Goal: Task Accomplishment & Management: Manage account settings

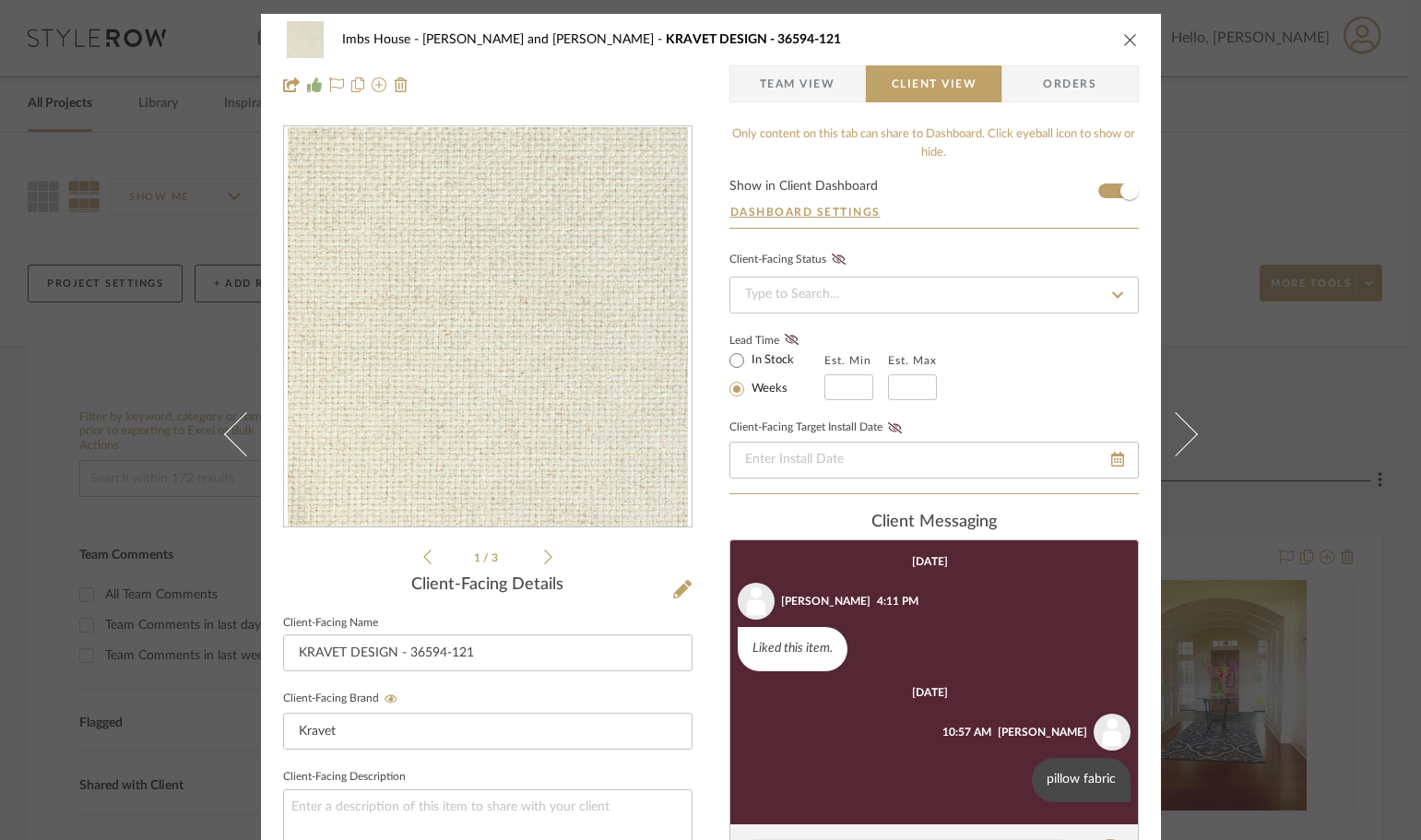
click at [1124, 36] on icon "close" at bounding box center [1130, 39] width 15 height 15
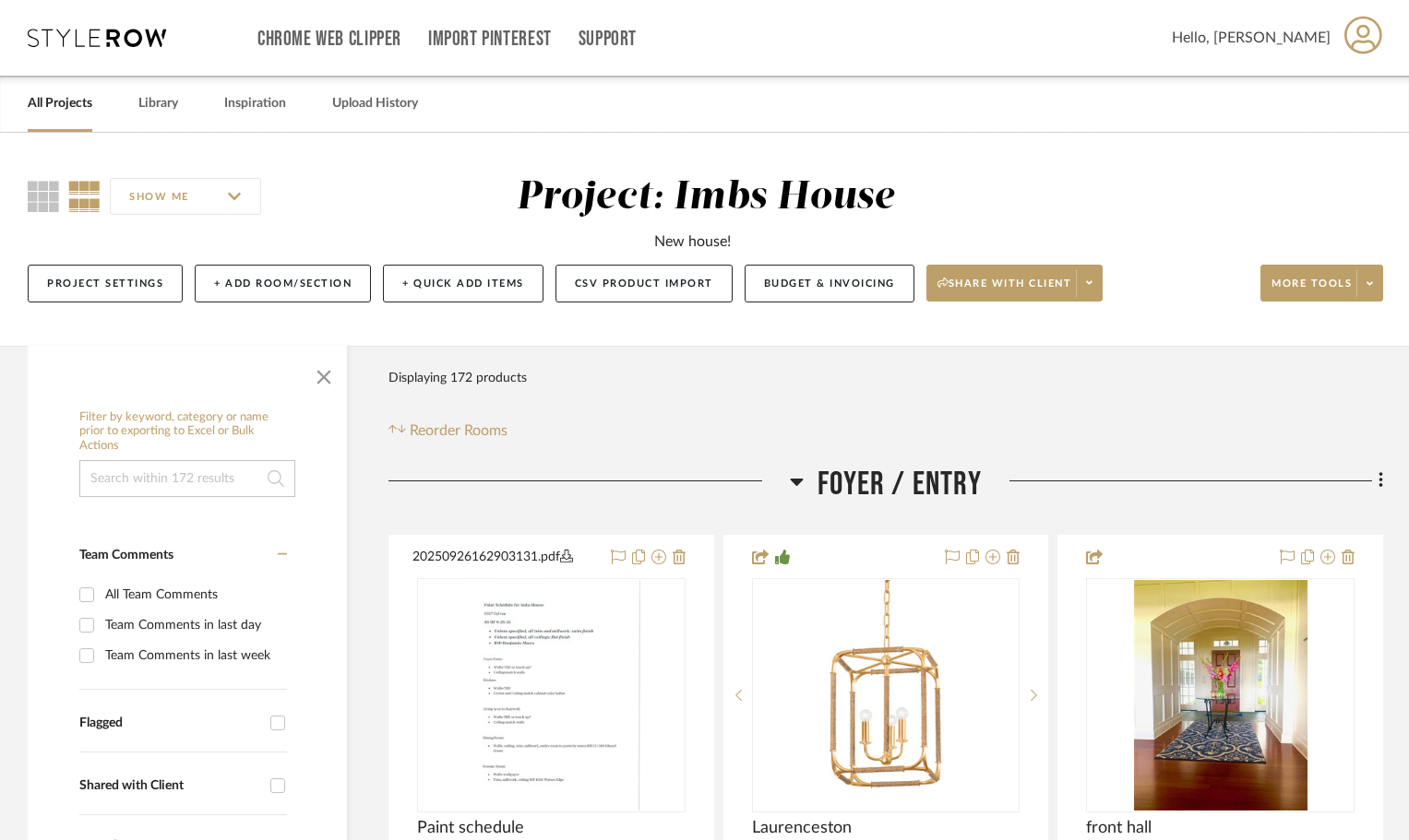
click at [61, 100] on link "All Projects" at bounding box center [60, 104] width 65 height 25
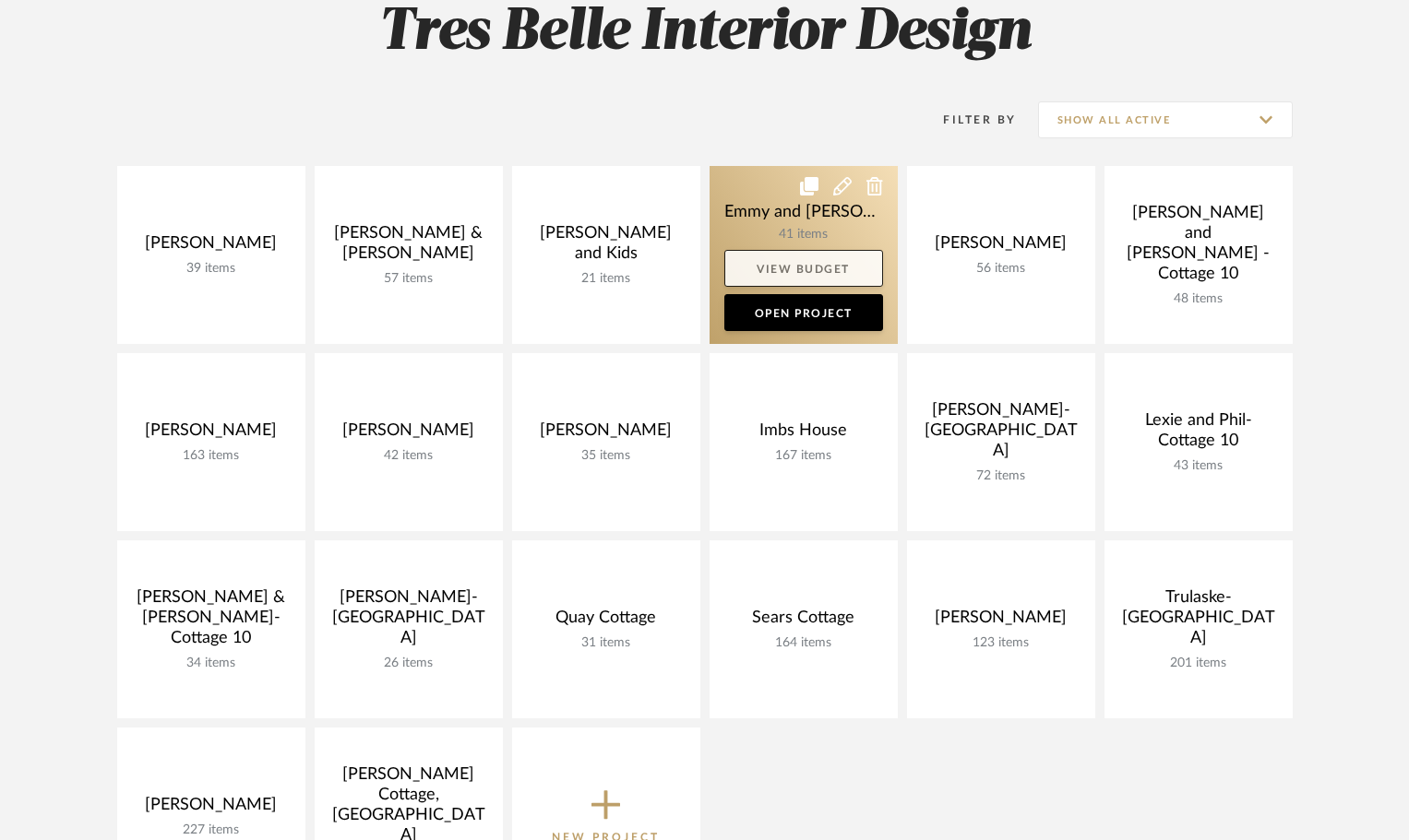
scroll to position [369, 0]
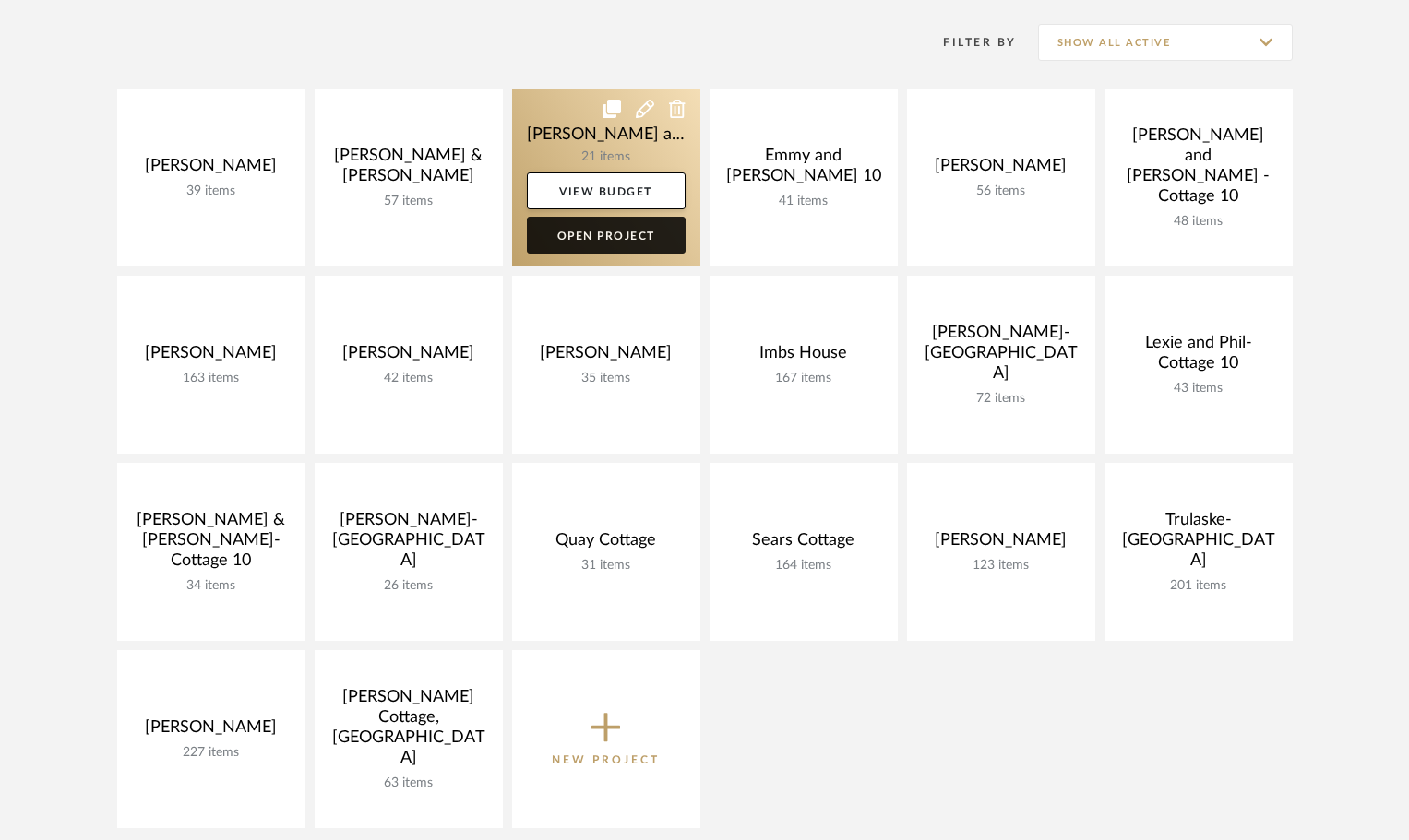
click at [583, 232] on link "Open Project" at bounding box center [606, 235] width 159 height 37
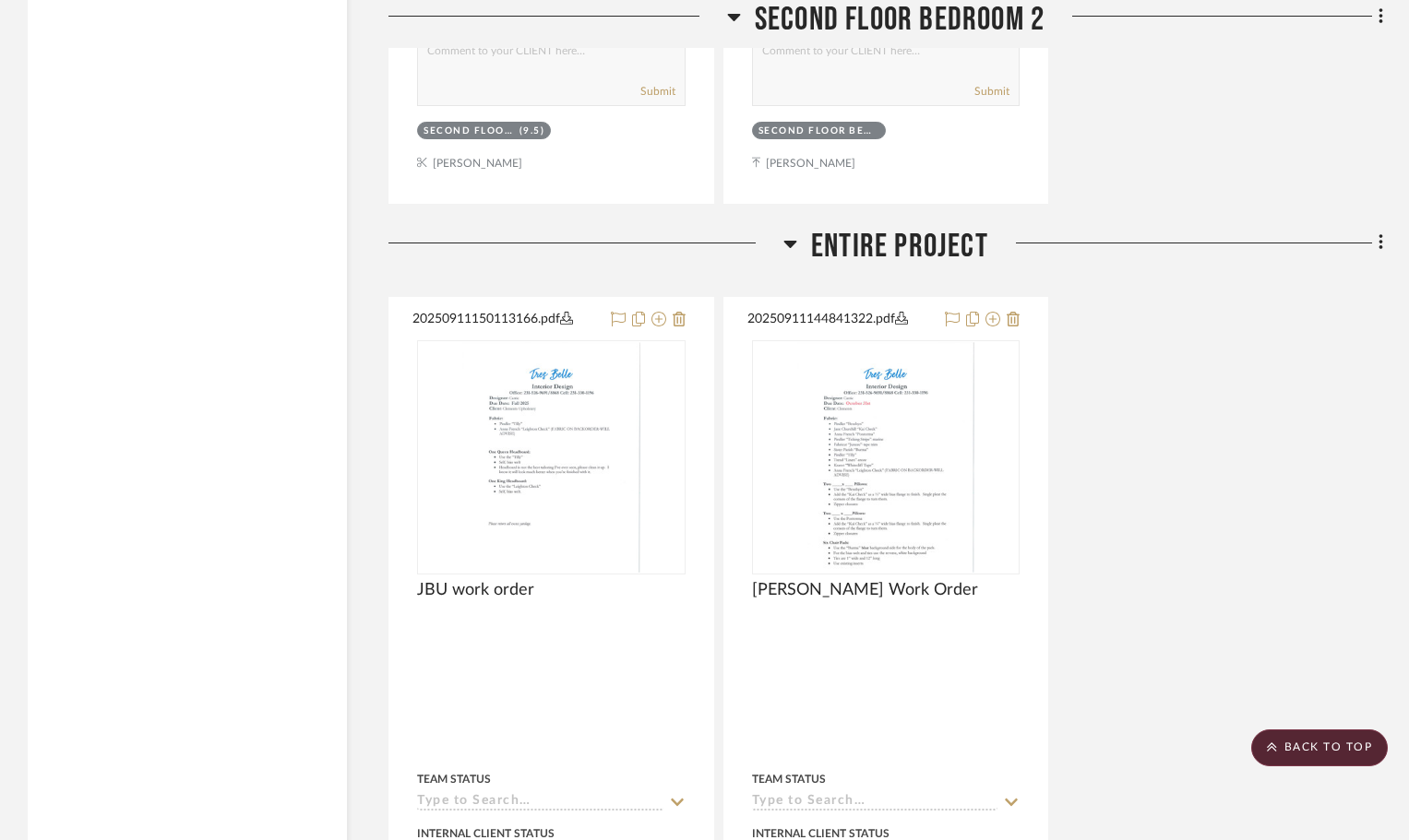
scroll to position [7285, 0]
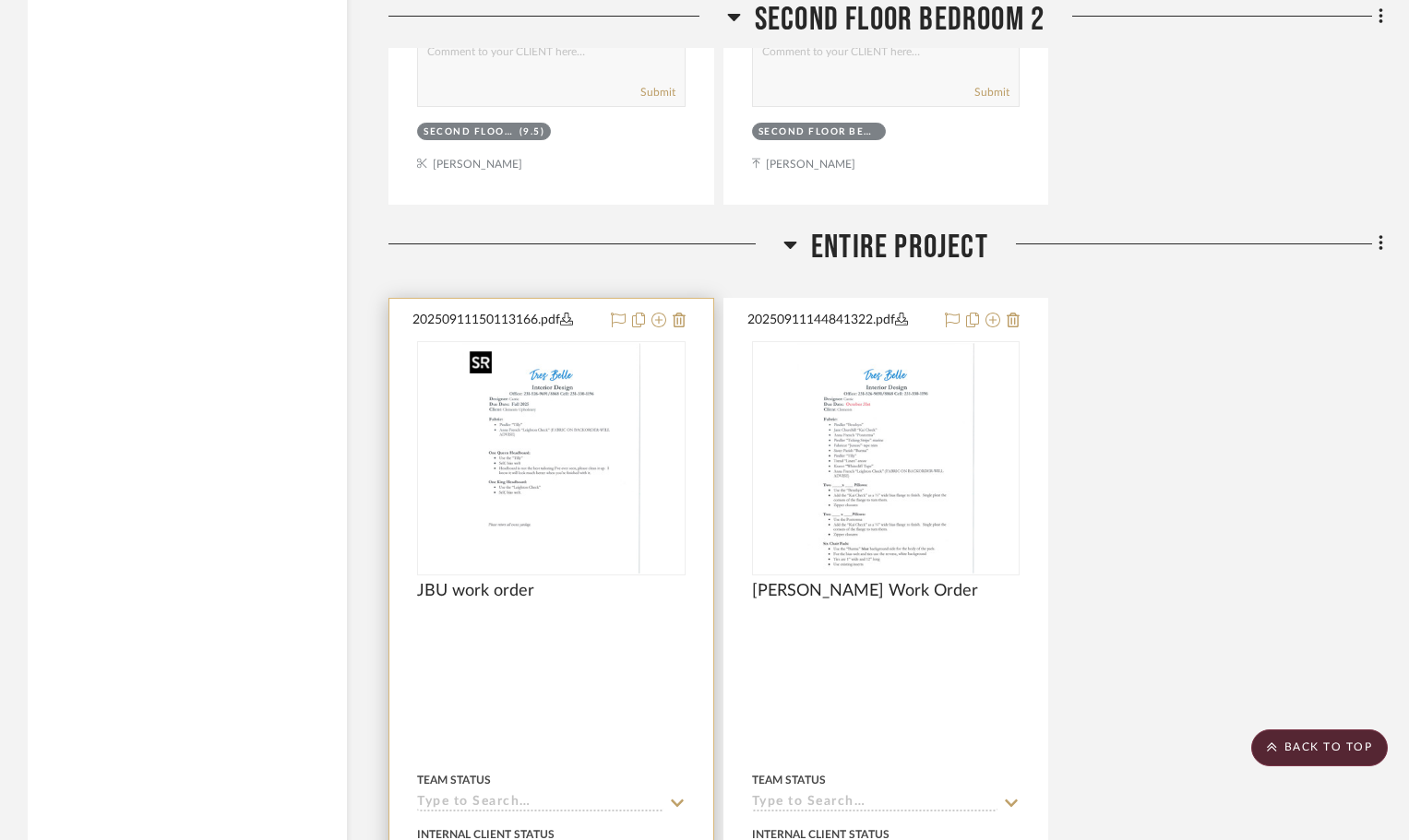
click at [584, 458] on img "0" at bounding box center [550, 459] width 178 height 231
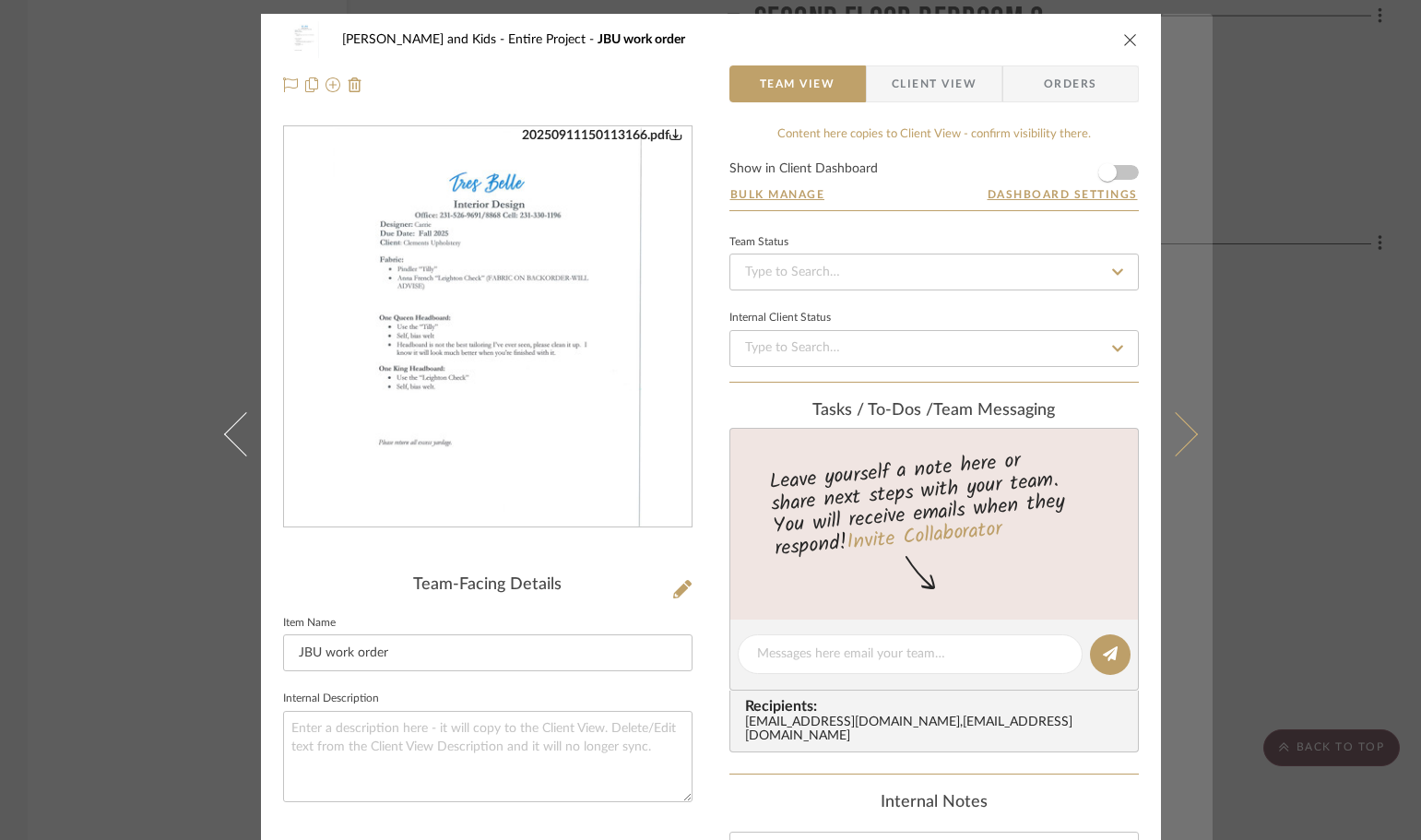
click at [1184, 432] on icon at bounding box center [1175, 434] width 45 height 45
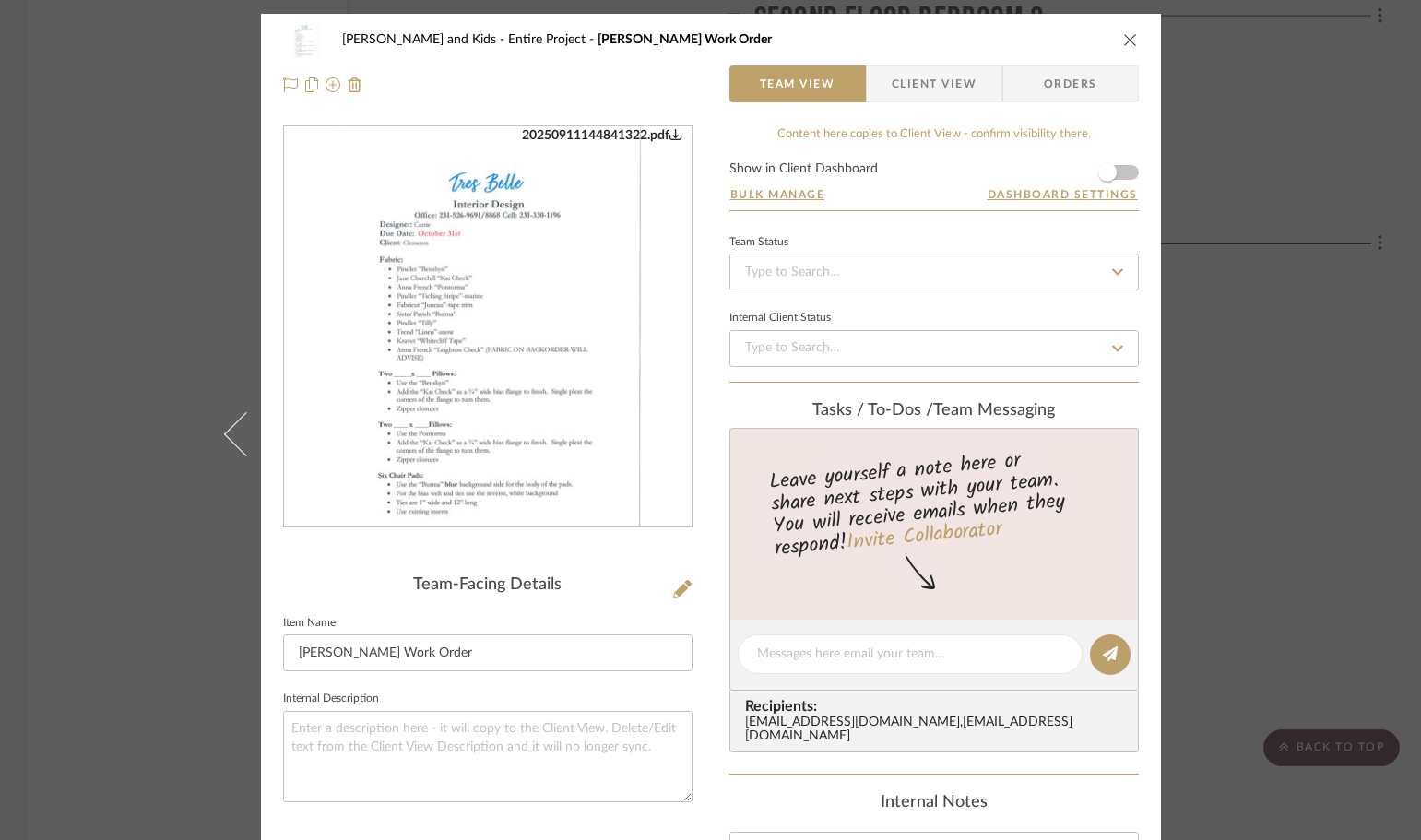
click at [535, 277] on img "0" at bounding box center [487, 327] width 309 height 401
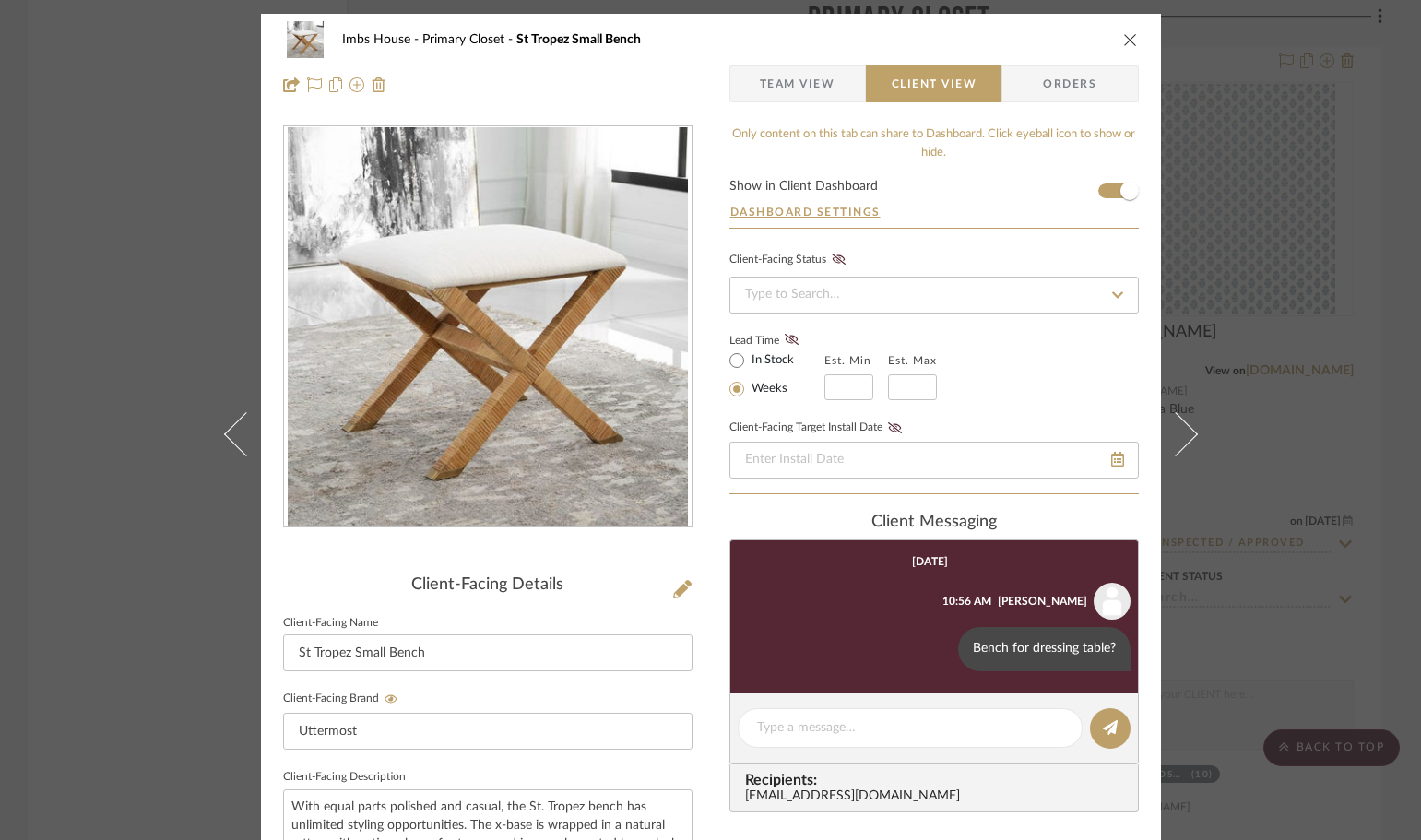
click at [1120, 29] on div "Imbs House Primary Closet St Tropez Small Bench" at bounding box center [711, 40] width 856 height 37
click at [1125, 38] on icon "close" at bounding box center [1130, 39] width 15 height 15
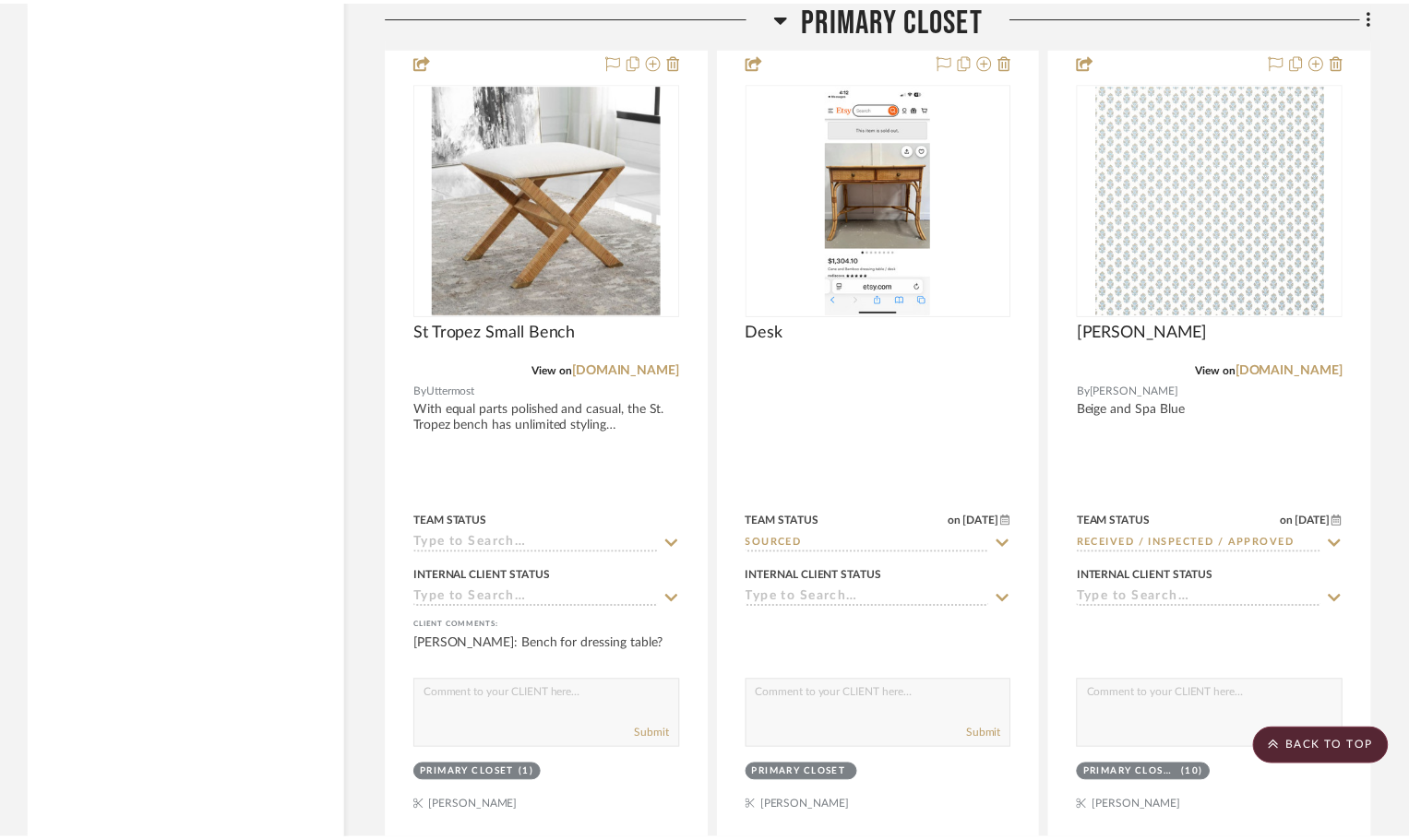
scroll to position [14477, 0]
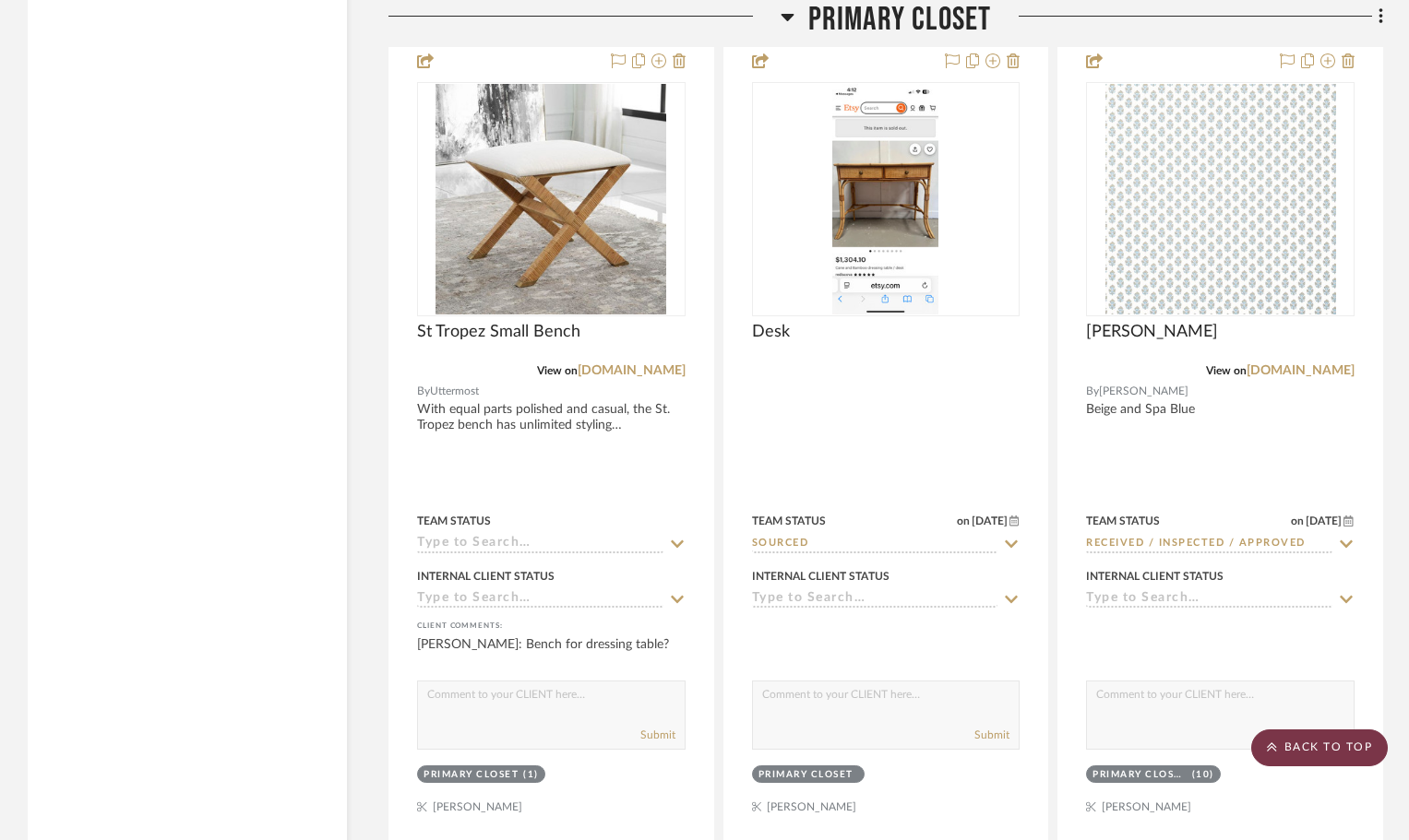
click at [1352, 747] on scroll-to-top-button "BACK TO TOP" at bounding box center [1319, 748] width 137 height 37
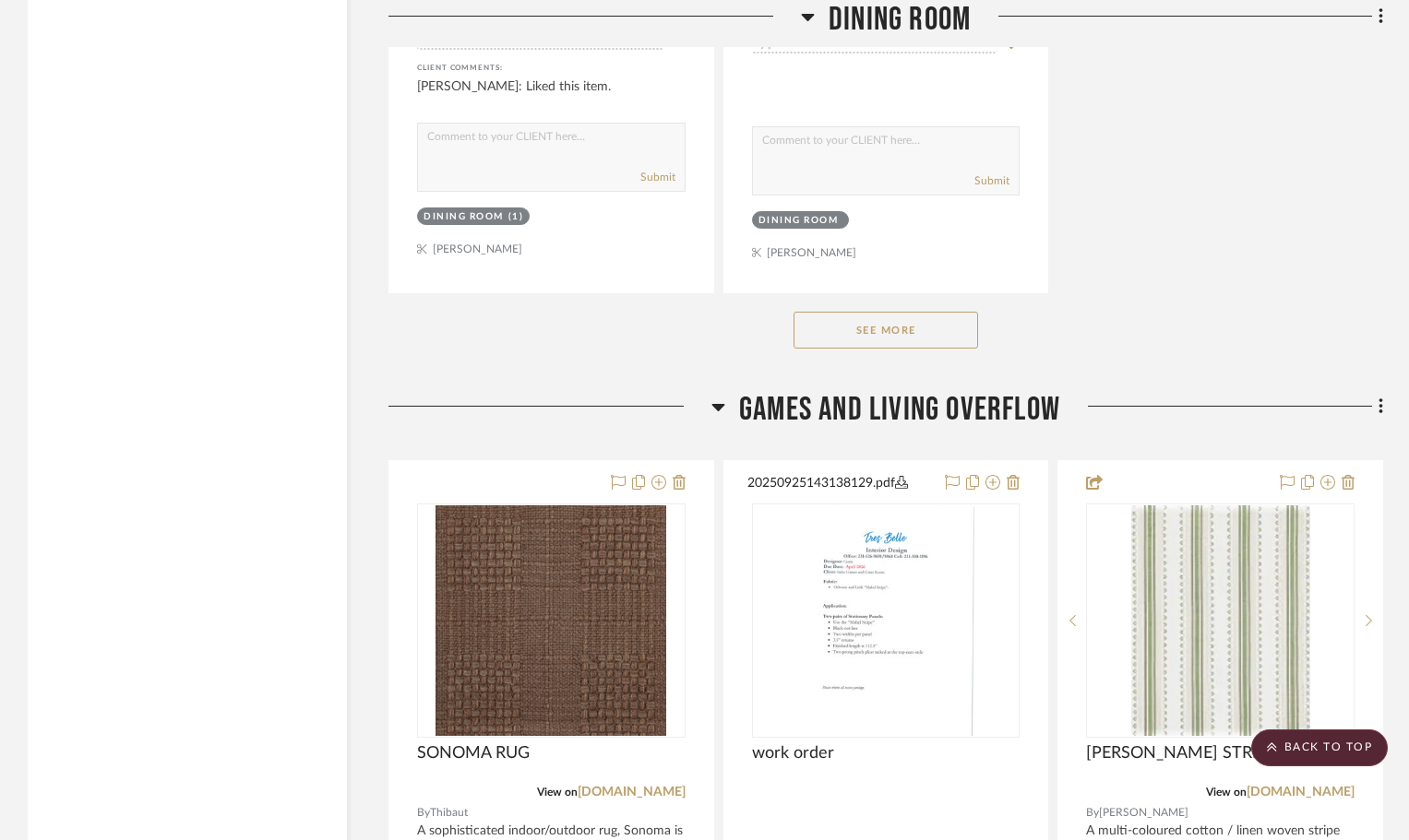
scroll to position [5348, 0]
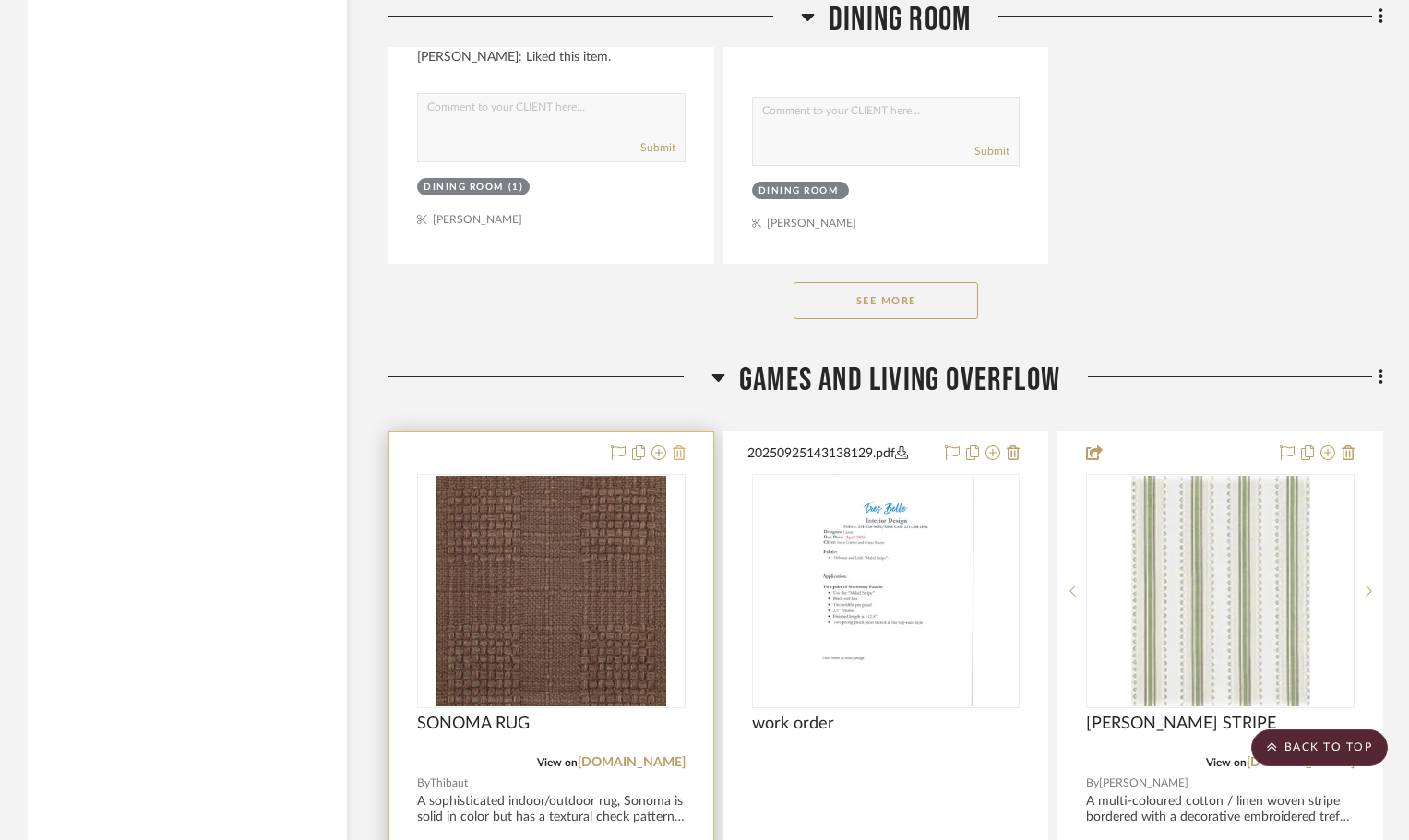
click at [677, 452] on icon at bounding box center [678, 452] width 13 height 15
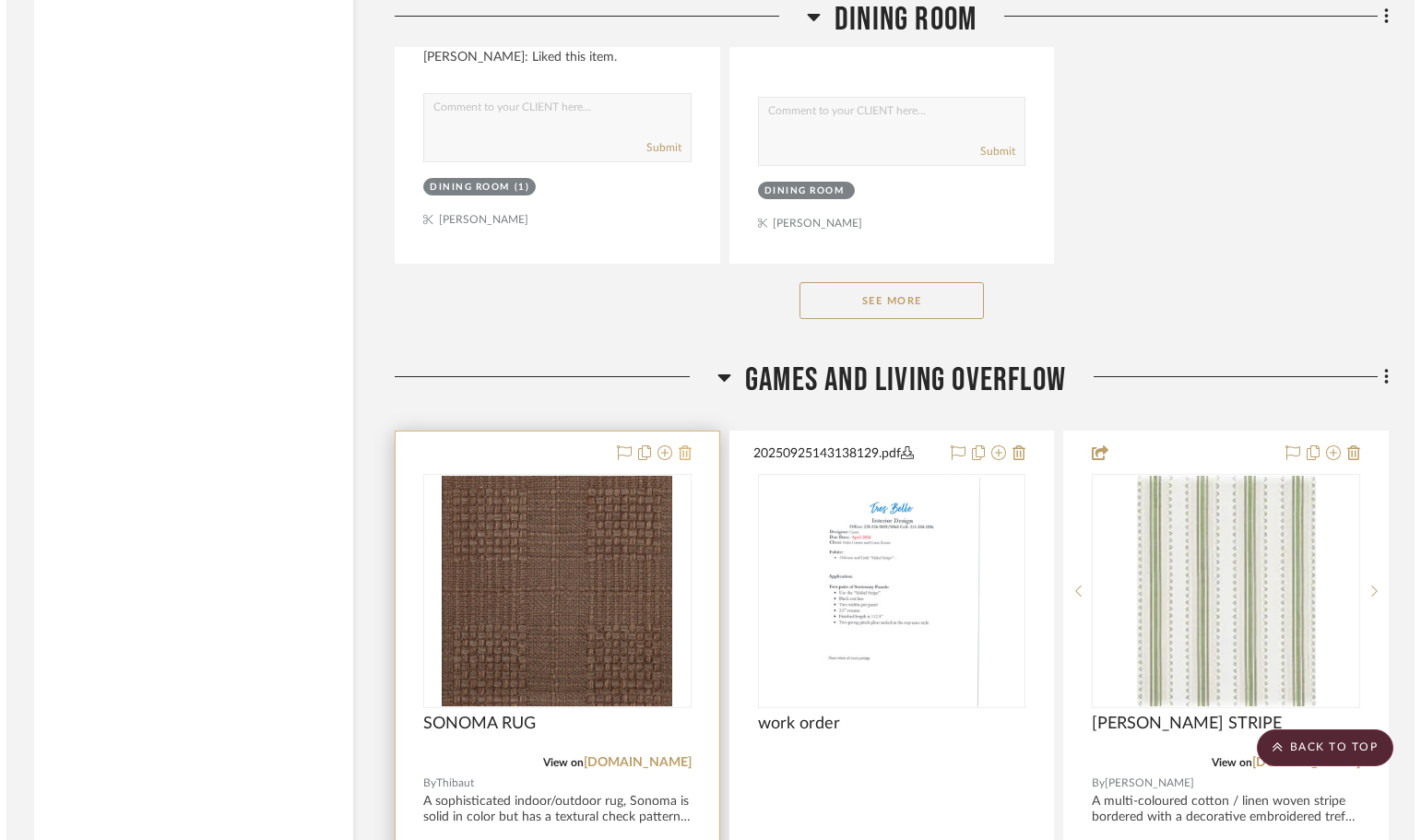
scroll to position [0, 0]
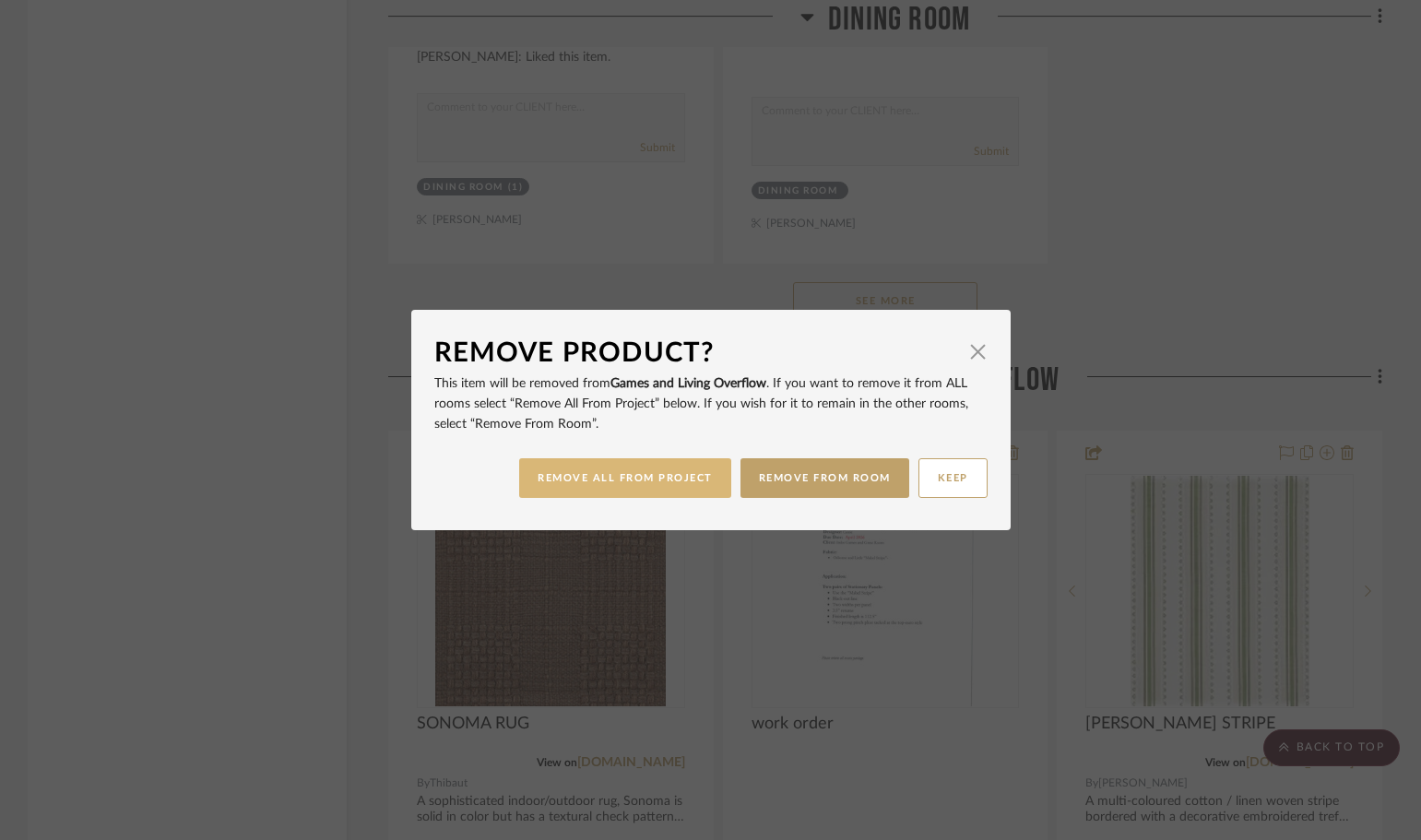
click at [662, 476] on button "REMOVE ALL FROM PROJECT" at bounding box center [625, 477] width 212 height 40
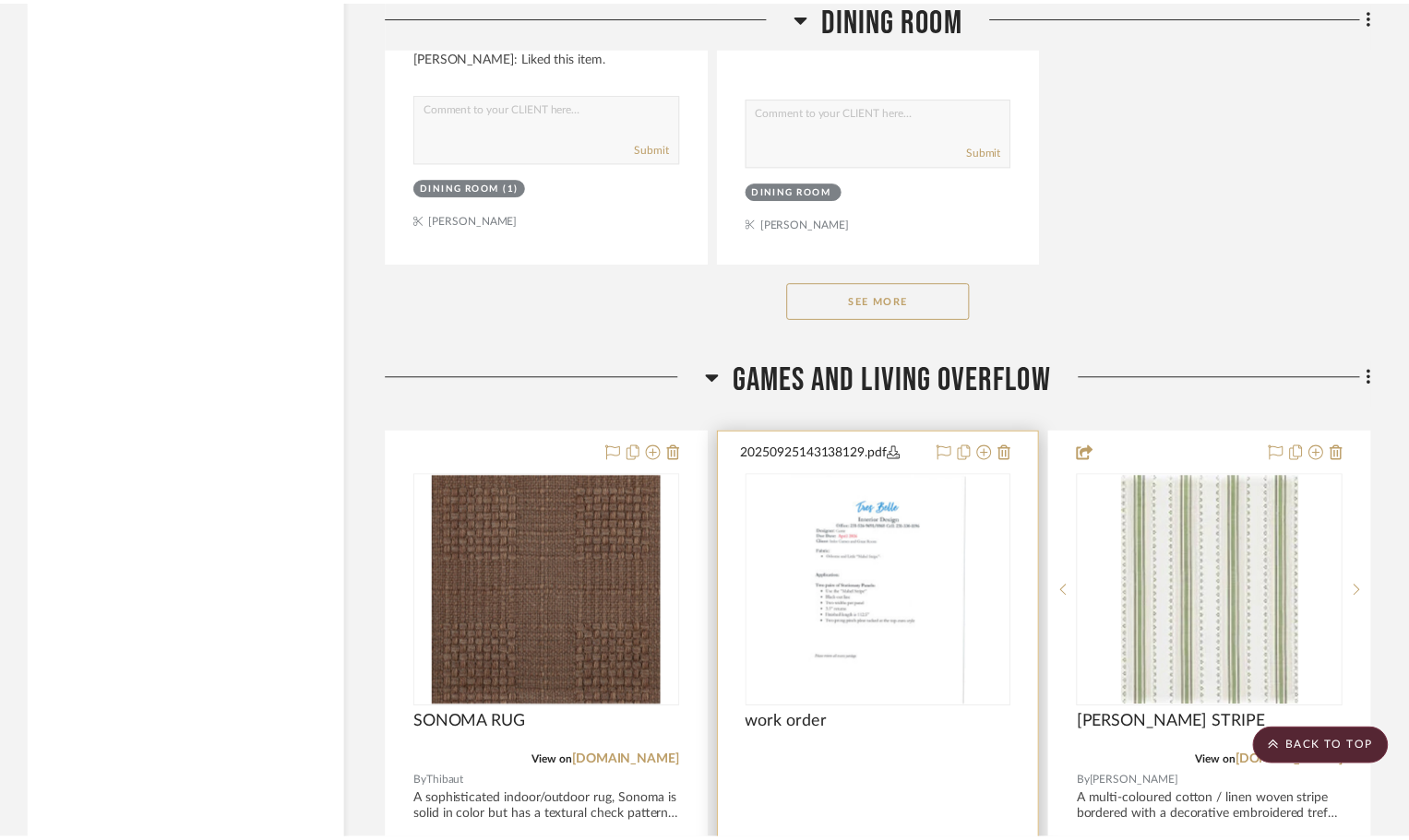
scroll to position [5348, 0]
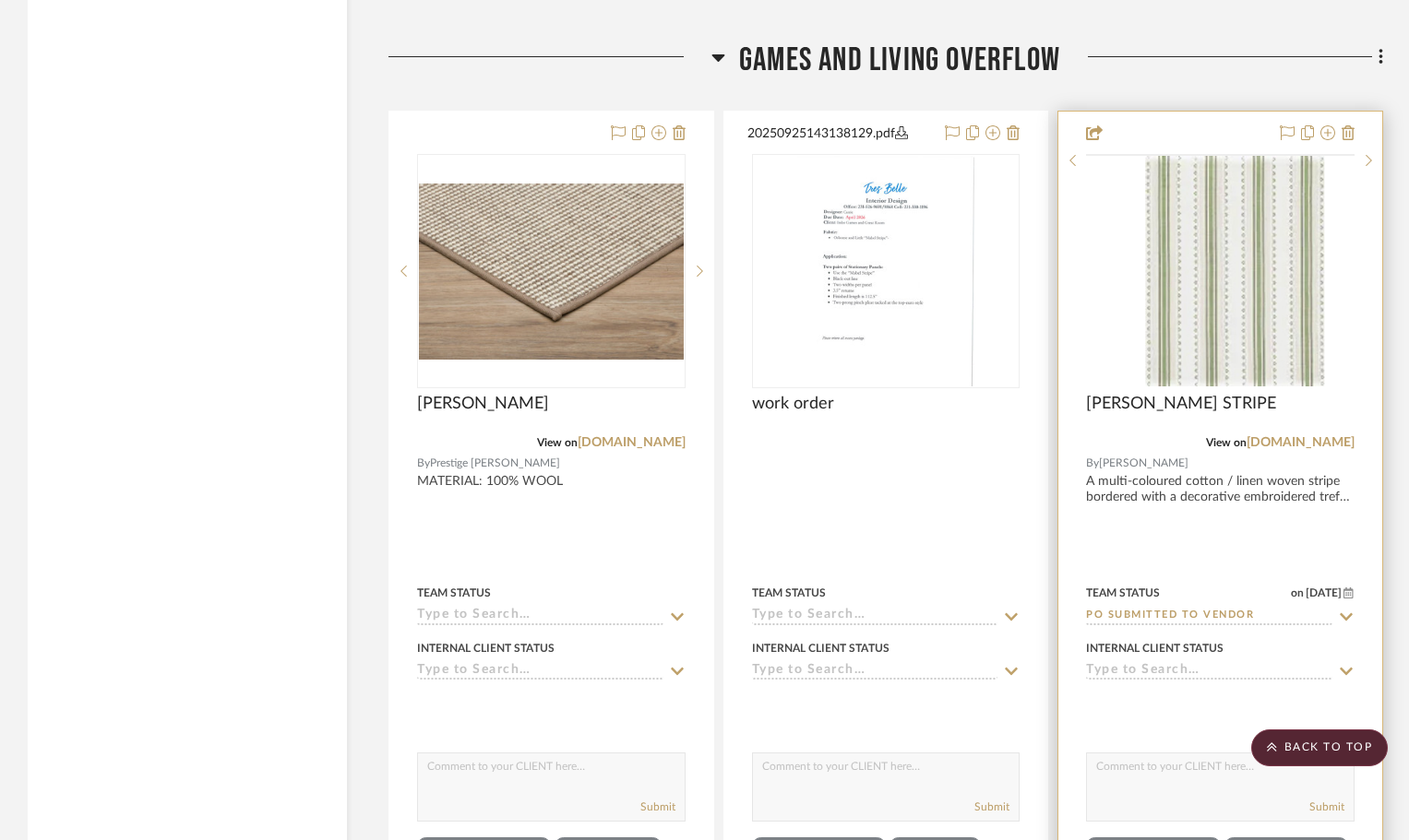
scroll to position [5809, 0]
